Goal: Information Seeking & Learning: Learn about a topic

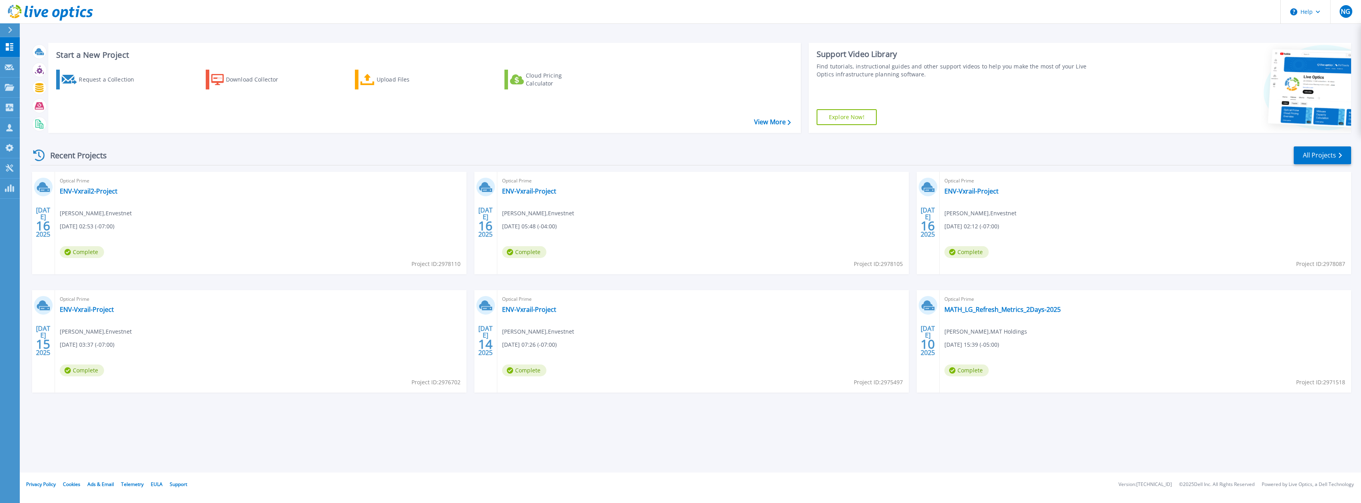
click at [76, 196] on div "Optical Prime ENV-Vxrail2-Project S Srinivasan , Envestnet 07/16/2025, 02:53 (-…" at bounding box center [261, 223] width 412 height 102
click at [78, 190] on link "ENV-Vxrail2-Project" at bounding box center [89, 191] width 58 height 8
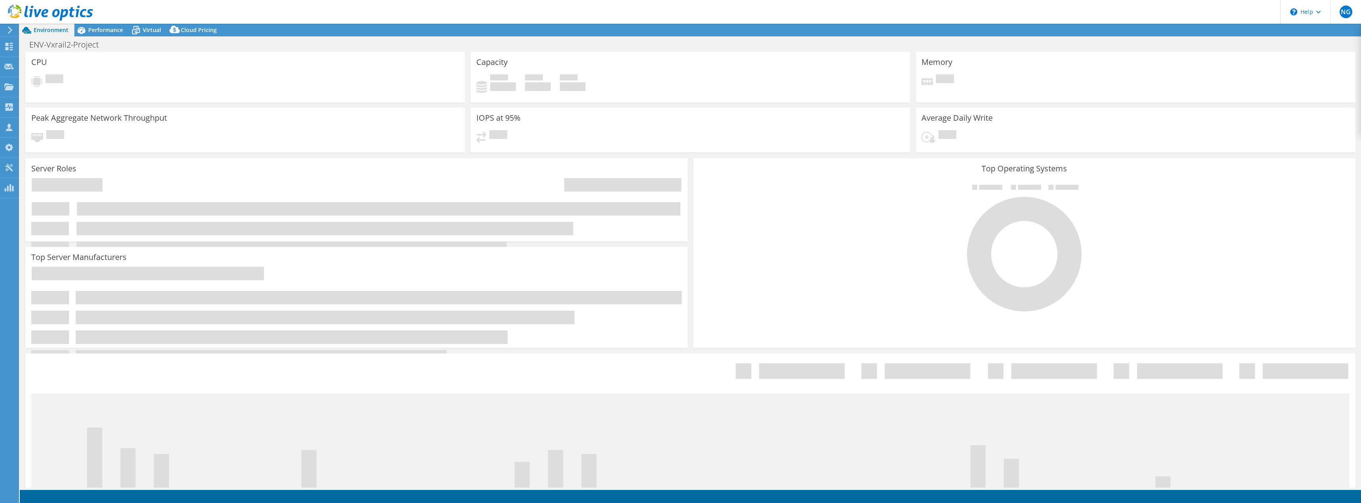
drag, startPoint x: 1124, startPoint y: 381, endPoint x: 1343, endPoint y: 341, distance: 222.1
select select "USD"
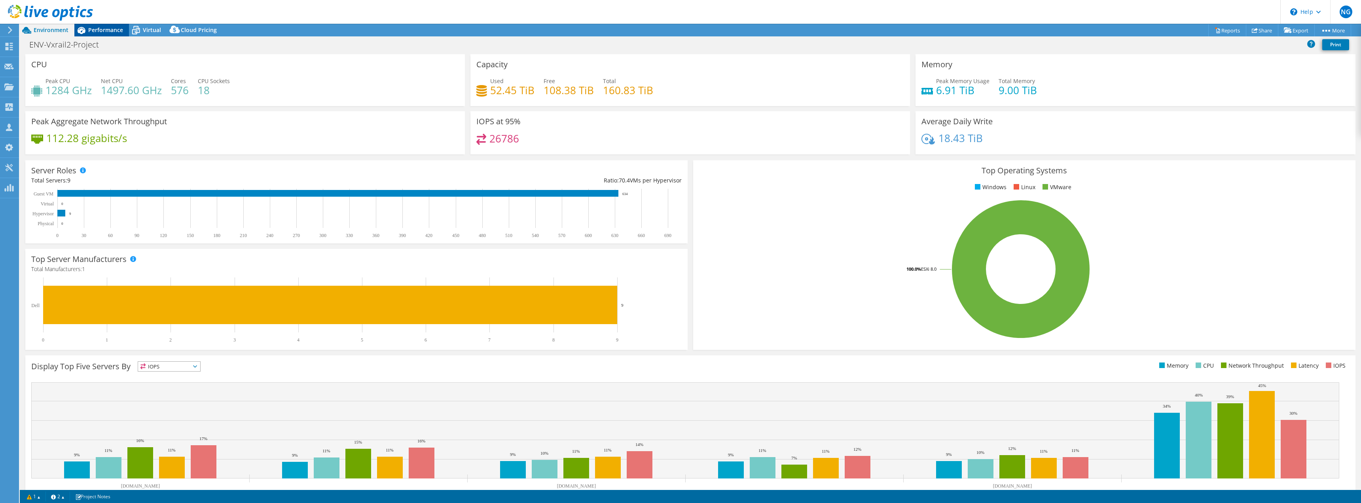
drag, startPoint x: 1343, startPoint y: 341, endPoint x: 112, endPoint y: 28, distance: 1270.0
click at [112, 28] on span "Performance" at bounding box center [105, 30] width 35 height 8
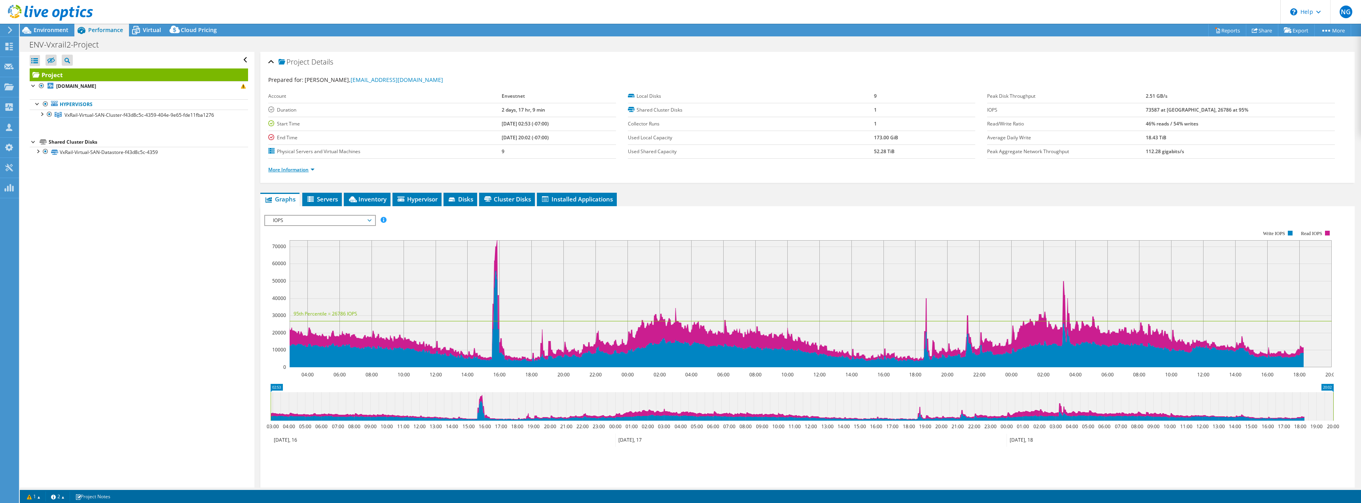
click at [290, 169] on link "More Information" at bounding box center [291, 169] width 46 height 7
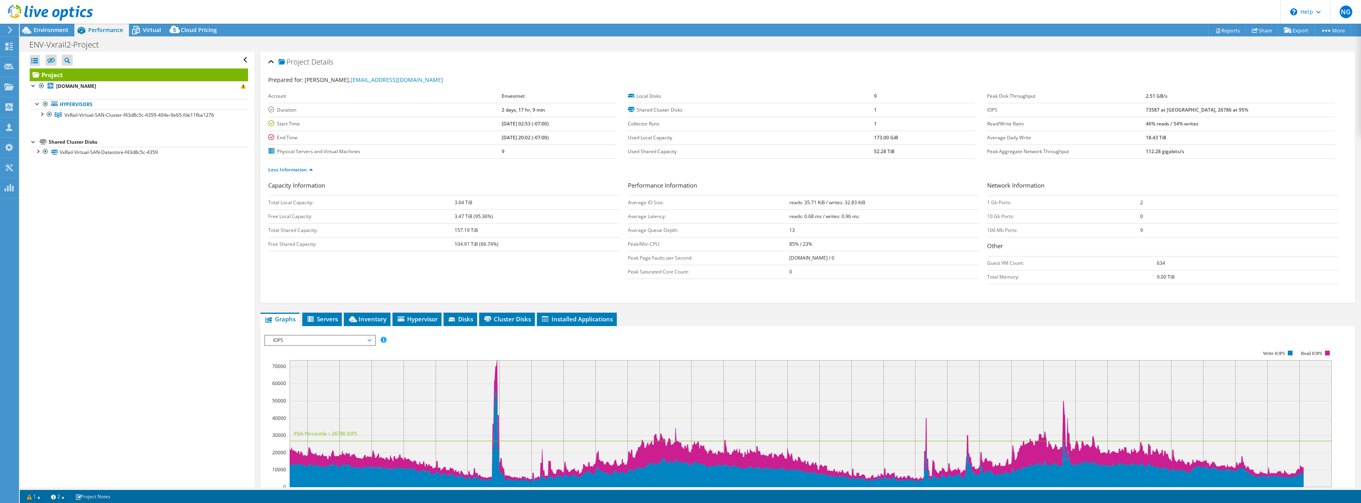
click at [46, 192] on div "Open All Close All Hide Excluded Nodes Project Tree Filter" at bounding box center [137, 270] width 234 height 436
click at [93, 117] on span "VxRail-Virtual-SAN-Cluster-f43d8c5c-4359-404e-9e65-fde11fba1276" at bounding box center [139, 115] width 150 height 7
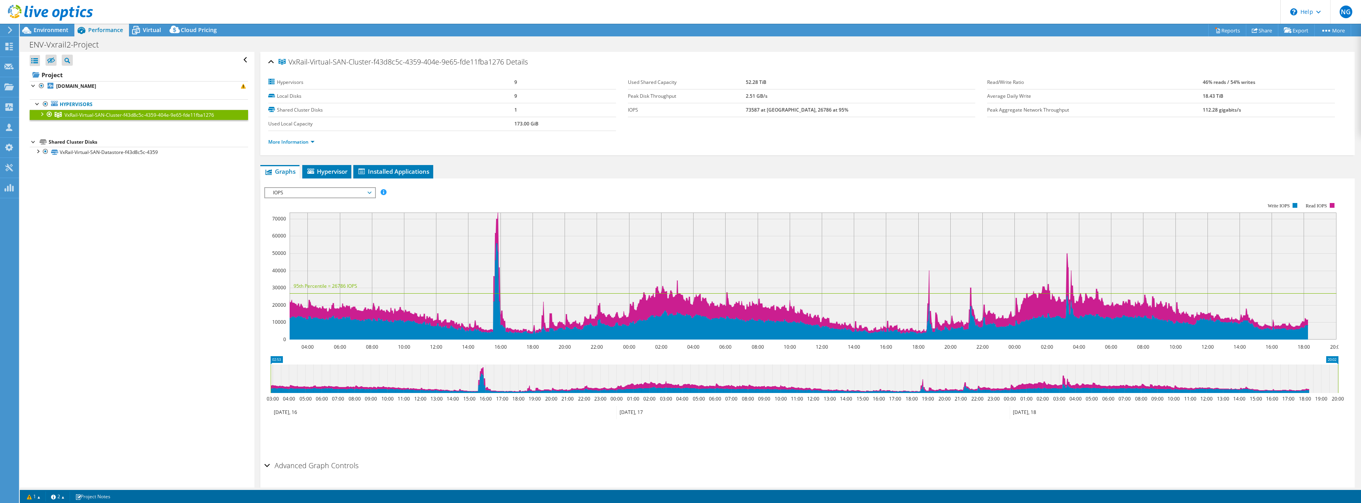
drag, startPoint x: 102, startPoint y: 340, endPoint x: 4, endPoint y: 349, distance: 97.7
click at [76, 88] on b "[DOMAIN_NAME]" at bounding box center [76, 86] width 40 height 7
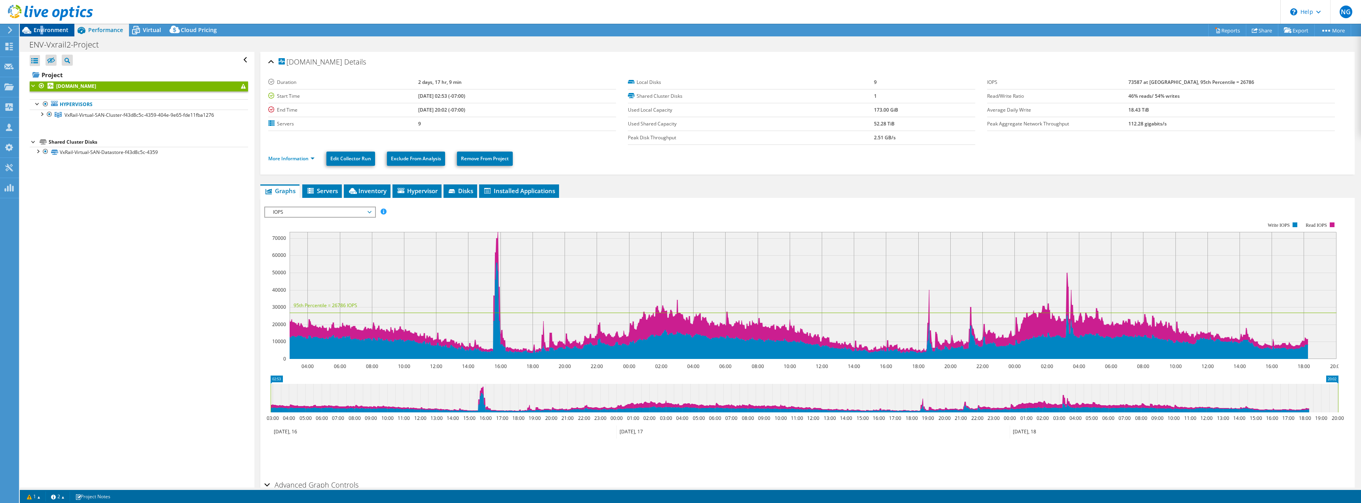
click at [43, 30] on span "Environment" at bounding box center [51, 30] width 35 height 8
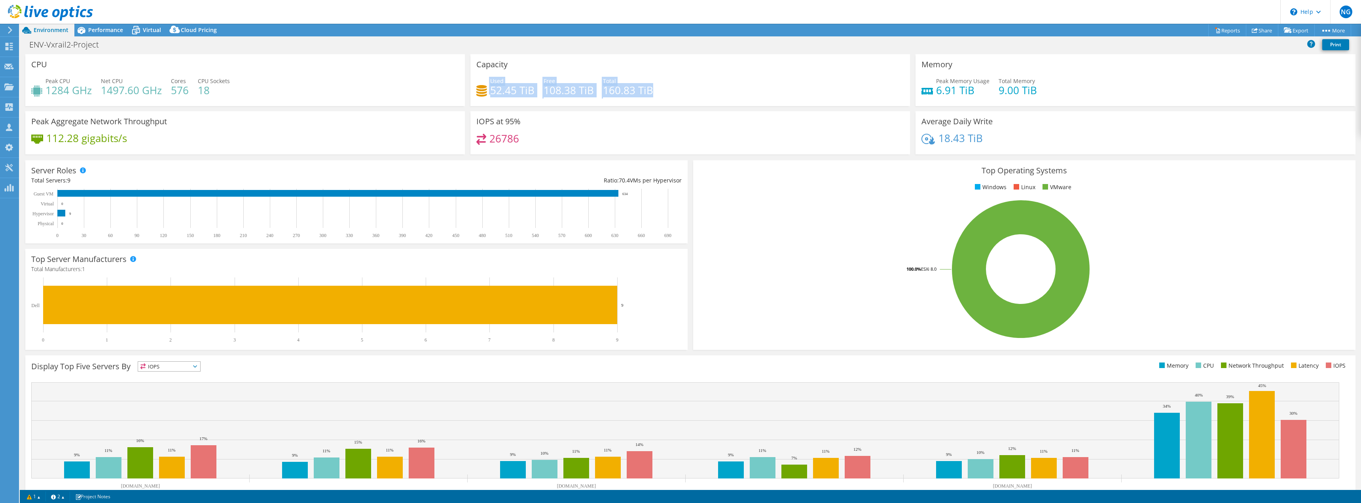
drag, startPoint x: 487, startPoint y: 91, endPoint x: 681, endPoint y: 89, distance: 193.9
click at [676, 84] on div "Used 52.45 TiB Free 108.38 TiB Total 160.83 TiB" at bounding box center [690, 90] width 428 height 26
click at [737, 97] on div "Used 52.45 TiB Free 108.38 TiB Total 160.83 TiB" at bounding box center [690, 90] width 428 height 26
drag, startPoint x: 653, startPoint y: 92, endPoint x: 640, endPoint y: 109, distance: 21.4
click at [422, 73] on div "CPU Peak CPU 1284 GHz Net CPU 1497.60 GHz Cores 576 CPU Sockets 18 Capacity Use…" at bounding box center [691, 106] width 1336 height 105
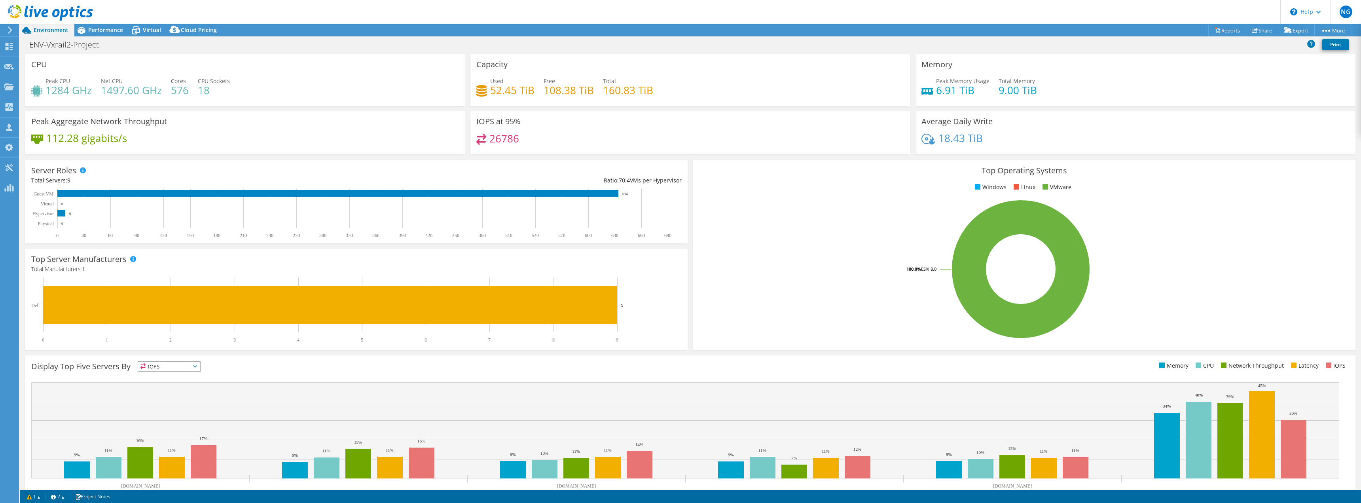
click at [714, 120] on div "IOPS at 95% 26786" at bounding box center [690, 132] width 440 height 43
drag, startPoint x: 709, startPoint y: 119, endPoint x: 558, endPoint y: 87, distance: 154.0
click at [558, 87] on h4 "108.38 TiB" at bounding box center [569, 90] width 50 height 9
drag, startPoint x: 478, startPoint y: 82, endPoint x: 645, endPoint y: 93, distance: 167.7
click at [637, 91] on div "Capacity Used 52.45 TiB Free 108.38 TiB Total 160.83 TiB" at bounding box center [690, 80] width 440 height 52
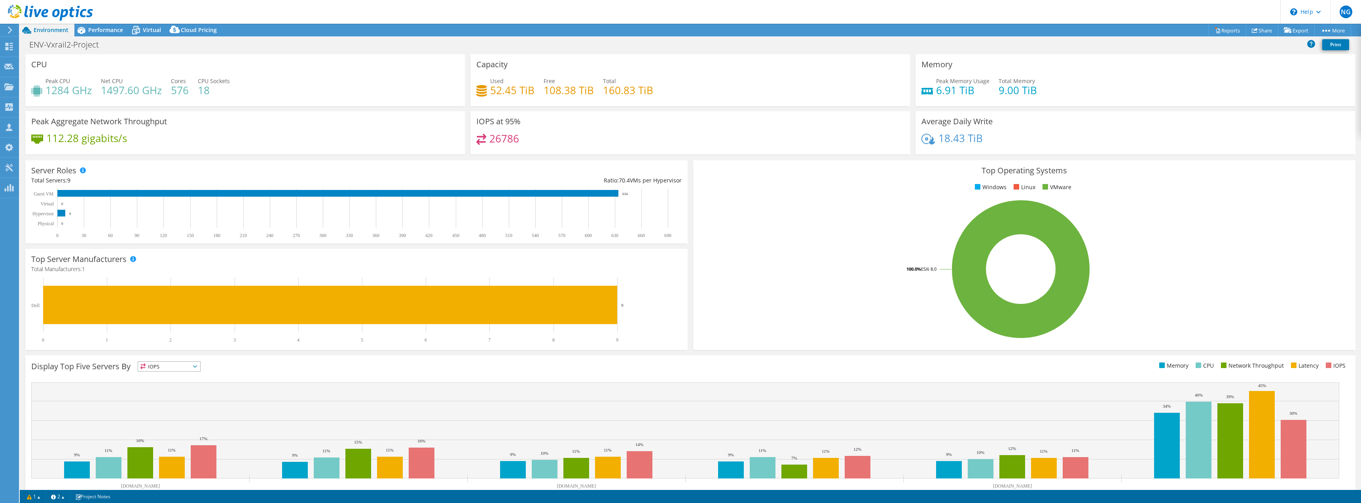
click at [746, 103] on div "Capacity Used 52.45 TiB Free 108.38 TiB Total 160.83 TiB" at bounding box center [690, 80] width 440 height 52
